Goal: Feedback & Contribution: Leave review/rating

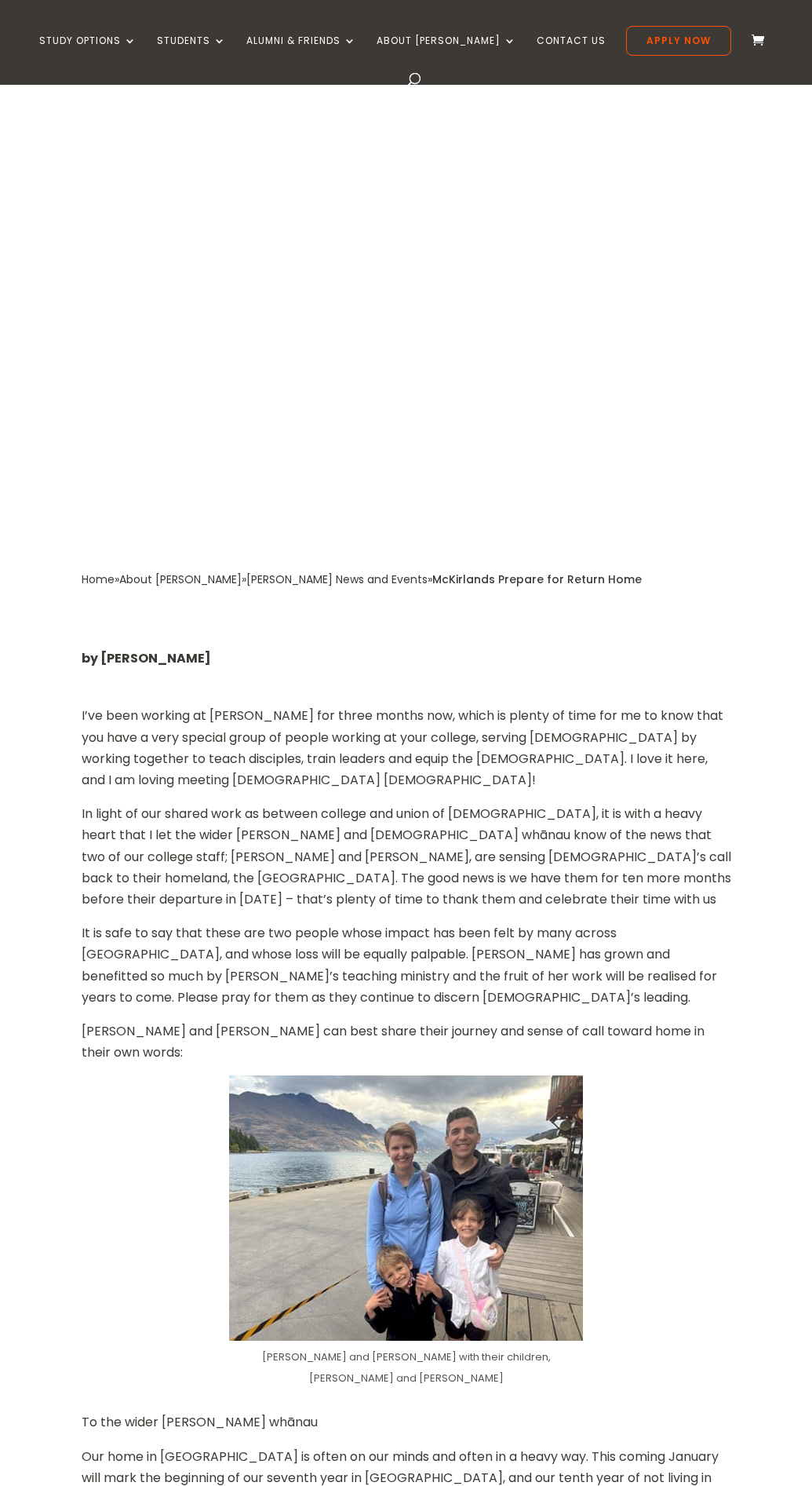
type textarea "*********"
type input "******"
type input "*******"
